Goal: Find specific fact: Find specific fact

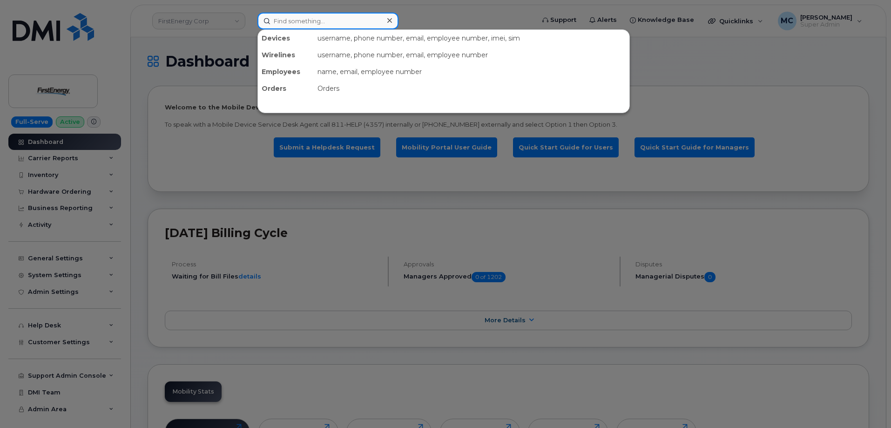
click at [323, 22] on input at bounding box center [327, 21] width 141 height 17
paste input "Christopher Lopez"
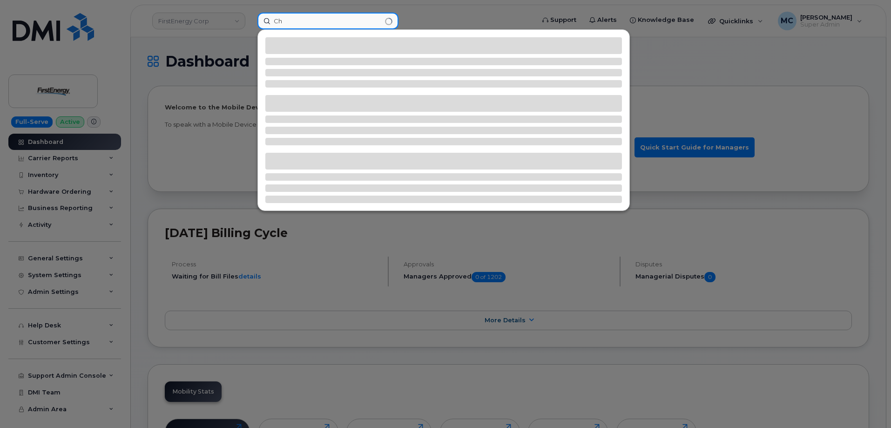
type input "C"
type input "3306047431"
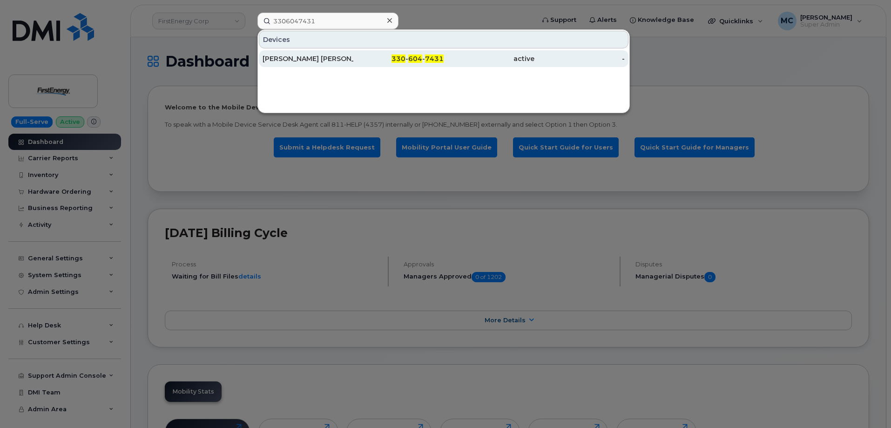
click at [333, 58] on div "[PERSON_NAME] [PERSON_NAME]" at bounding box center [308, 58] width 91 height 9
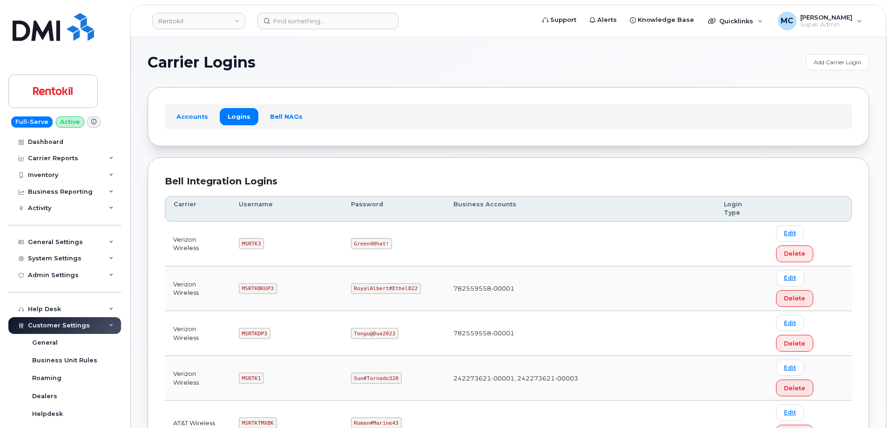
click at [520, 311] on td "782559558-00001" at bounding box center [580, 333] width 270 height 45
click at [521, 116] on div "Accounts Logins Bell NAGs" at bounding box center [508, 116] width 687 height 24
click at [263, 328] on code "MSRTKDP3" at bounding box center [255, 333] width 32 height 11
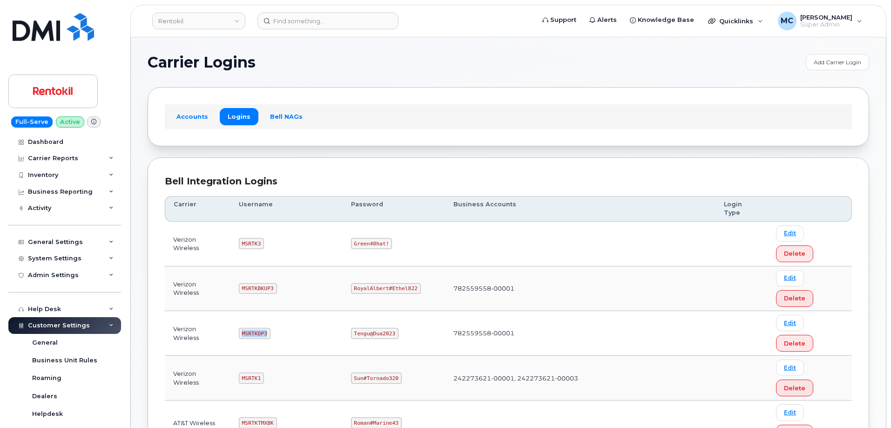
copy code "MSRTKDP3"
click at [513, 175] on div "Bell Integration Logins" at bounding box center [508, 182] width 687 height 14
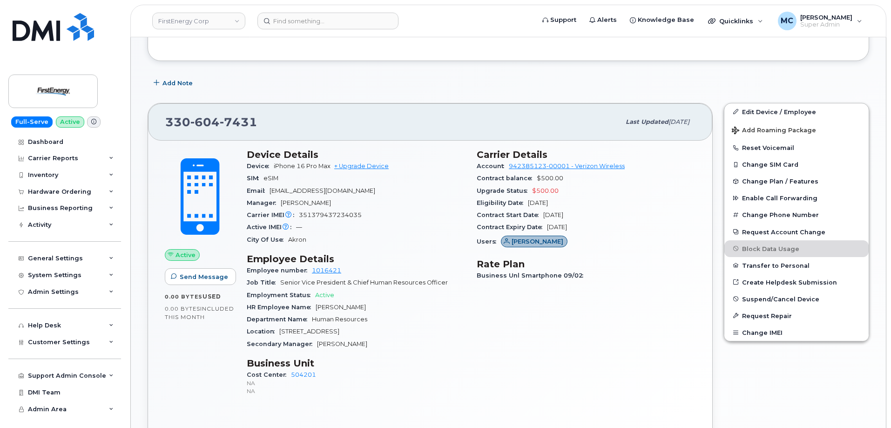
scroll to position [230, 0]
